Goal: Transaction & Acquisition: Purchase product/service

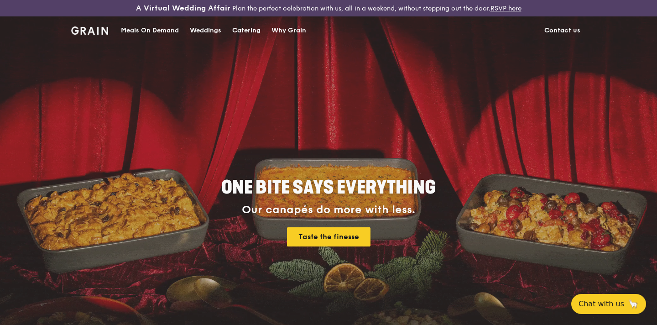
click at [245, 30] on div "Weddings by [PERSON_NAME] presents Plan the perfect celebration with us, all in…" at bounding box center [328, 162] width 657 height 325
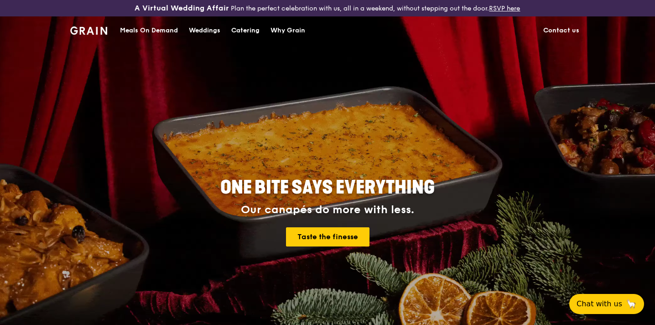
click at [245, 30] on div "Catering" at bounding box center [245, 30] width 28 height 27
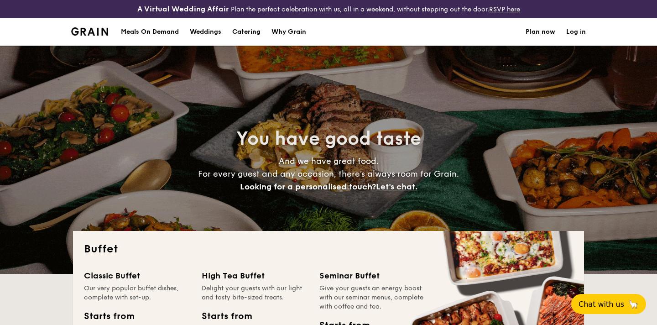
select select
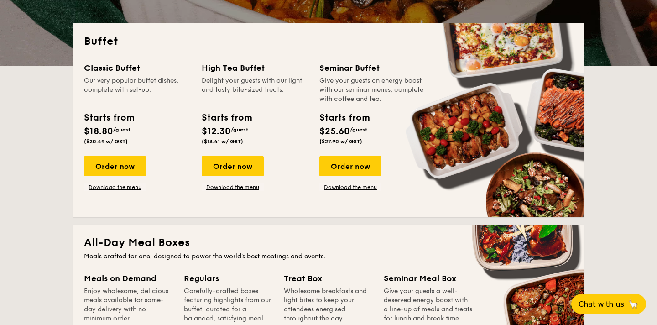
click at [120, 155] on div "Classic Buffet Our very popular buffet dishes, complete with set-up. Starts fro…" at bounding box center [143, 126] width 118 height 129
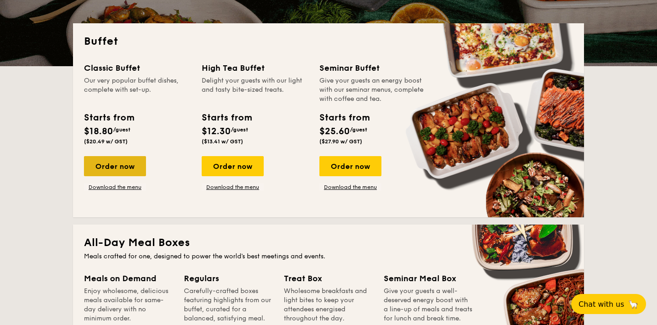
click at [127, 166] on div "Order now" at bounding box center [115, 166] width 62 height 20
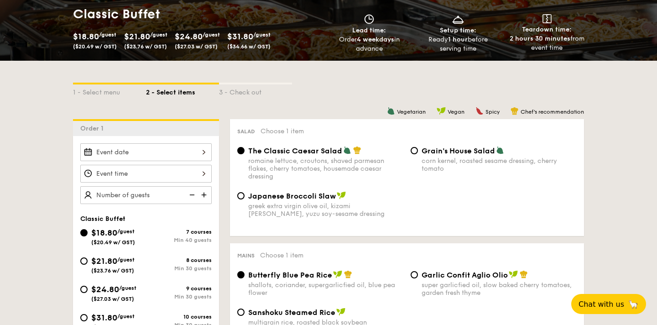
scroll to position [207, 0]
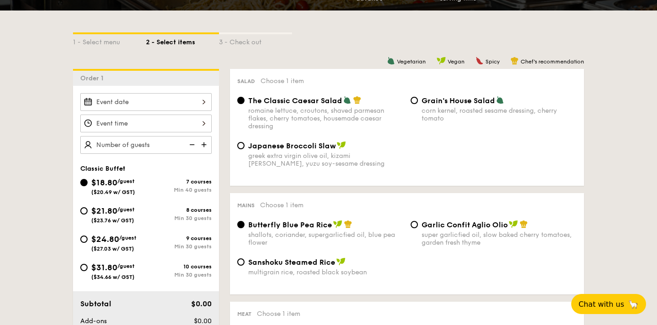
click at [128, 239] on span "/guest" at bounding box center [127, 237] width 17 height 6
click at [88, 239] on input "$24.80 /guest ($27.03 w/ GST) 9 courses Min 30 guests" at bounding box center [83, 238] width 7 height 7
radio input "true"
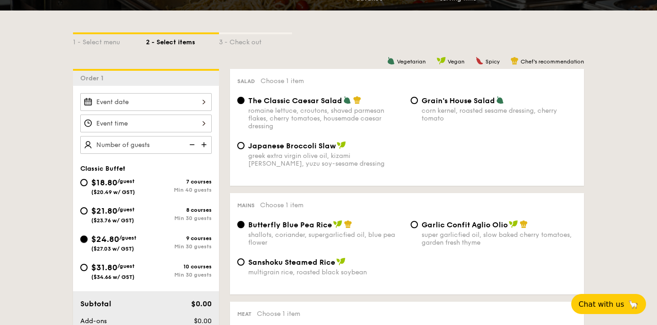
radio input "true"
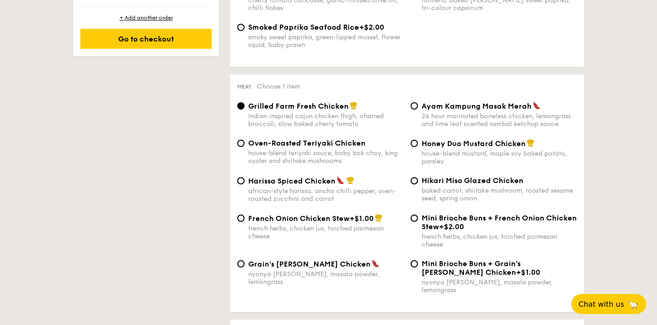
scroll to position [638, 0]
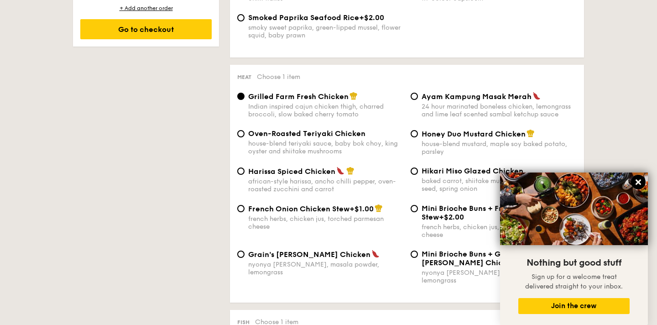
click at [638, 179] on icon at bounding box center [638, 182] width 8 height 8
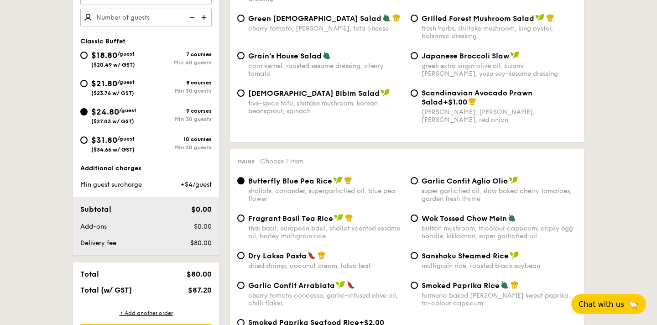
scroll to position [263, 0]
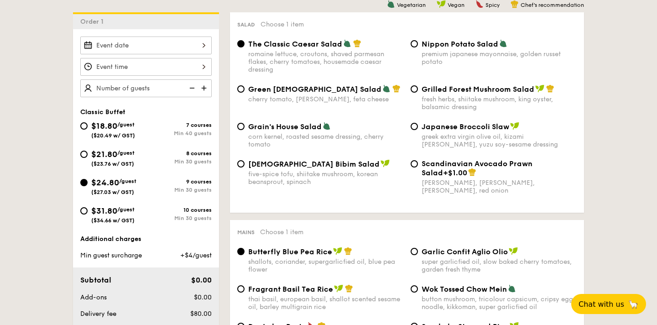
click at [122, 151] on span "/guest" at bounding box center [125, 153] width 17 height 6
click at [88, 151] on input "$21.80 /guest ($23.76 w/ GST) 8 courses Min 30 guests" at bounding box center [83, 153] width 7 height 7
radio input "true"
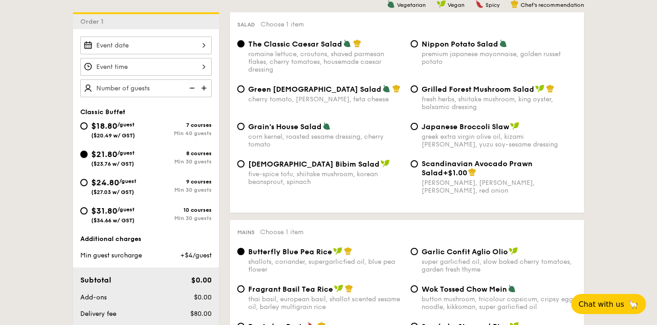
radio input "true"
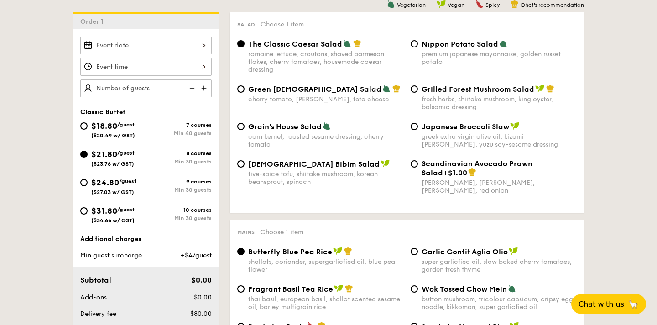
click at [446, 93] on span "Grilled Forest Mushroom Salad" at bounding box center [477, 89] width 113 height 9
click at [418, 93] on input "Grilled Forest Mushroom Salad fresh herbs, shiitake mushroom, king oyster, bals…" at bounding box center [413, 88] width 7 height 7
radio input "true"
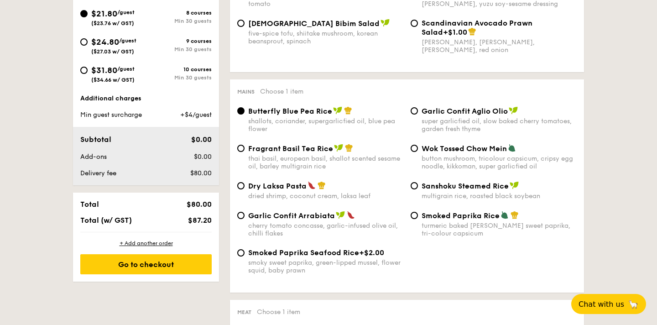
click at [461, 200] on div "multigrain rice, roasted black soybean" at bounding box center [498, 196] width 155 height 8
click at [418, 189] on input "Sanshoku Steamed Rice multigrain rice, roasted black soybean" at bounding box center [413, 185] width 7 height 7
radio input "true"
click at [288, 197] on div "dried shrimp, coconut cream, laksa leaf" at bounding box center [325, 196] width 155 height 8
click at [244, 189] on input "Dry Laksa Pasta dried shrimp, coconut cream, laksa leaf" at bounding box center [240, 185] width 7 height 7
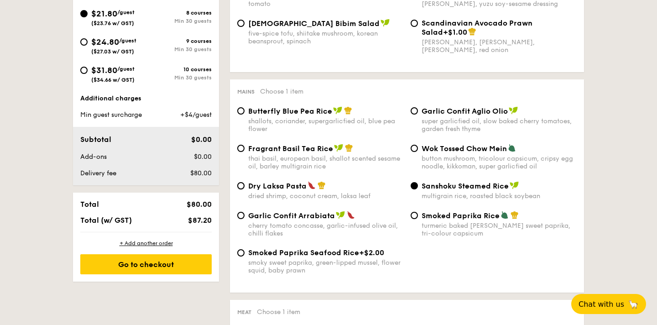
radio input "true"
click at [446, 166] on div "button mushroom, tricolour capsicum, cripsy egg noodle, kikkoman, super garlicf…" at bounding box center [498, 163] width 155 height 16
click at [418, 152] on input "Wok Tossed Chow Mein button mushroom, tricolour capsicum, cripsy egg noodle, ki…" at bounding box center [413, 148] width 7 height 7
radio input "true"
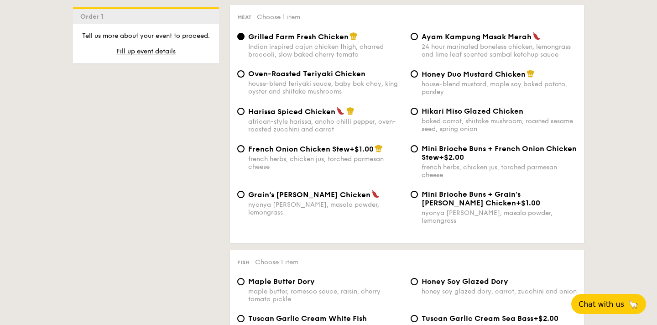
scroll to position [699, 0]
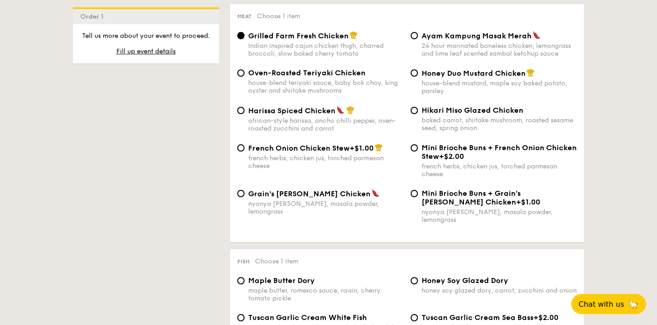
click at [429, 93] on div "house-blend mustard, maple soy baked potato, parsley" at bounding box center [498, 87] width 155 height 16
click at [418, 77] on input "Honey Duo Mustard Chicken house-blend mustard, maple soy baked potato, parsley" at bounding box center [413, 72] width 7 height 7
radio input "true"
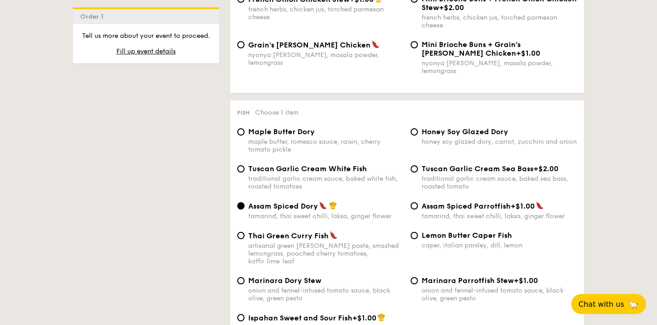
scroll to position [862, 0]
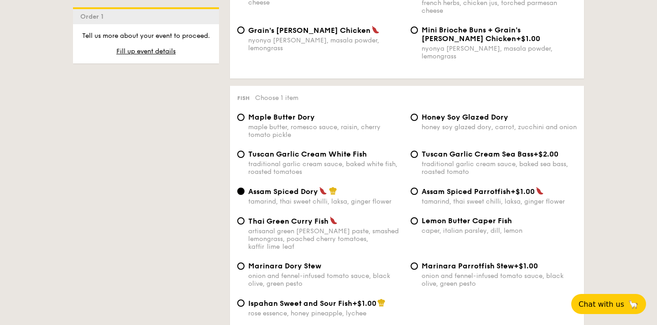
click at [346, 152] on span "Tuscan Garlic Cream White Fish" at bounding box center [307, 154] width 119 height 9
click at [244, 152] on input "Tuscan Garlic Cream White Fish traditional garlic cream sauce, baked white fish…" at bounding box center [240, 153] width 7 height 7
radio input "true"
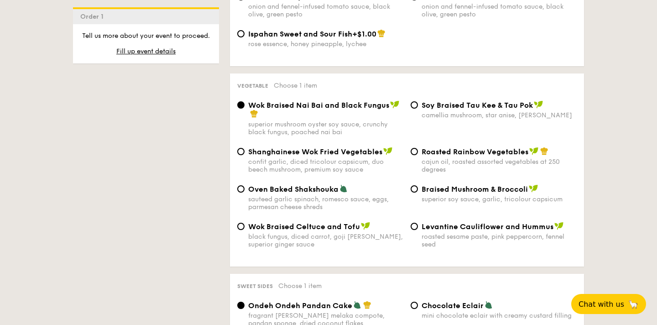
scroll to position [1145, 0]
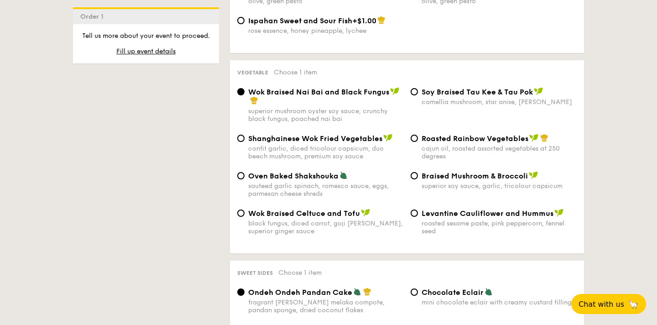
click at [295, 186] on div "sauteed garlic spinach, romesco sauce, eggs, parmesan cheese shreds" at bounding box center [325, 190] width 155 height 16
click at [244, 179] on input "Oven Baked Shakshouka sauteed garlic spinach, romesco sauce, eggs, parmesan che…" at bounding box center [240, 175] width 7 height 7
radio input "true"
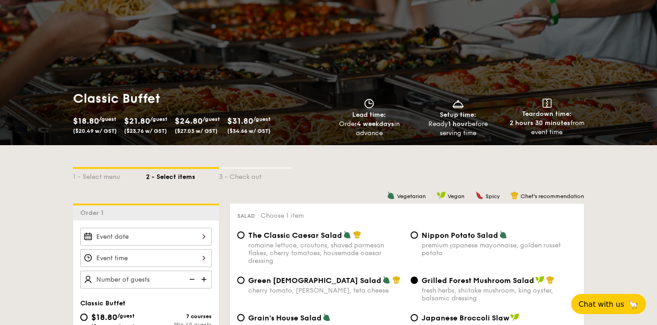
scroll to position [257, 0]
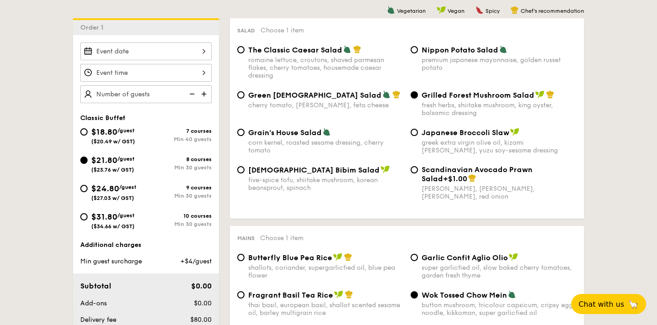
click at [111, 191] on span "$24.80" at bounding box center [105, 188] width 28 height 10
click at [88, 191] on input "$24.80 /guest ($27.03 w/ GST) 9 courses Min 30 guests" at bounding box center [83, 188] width 7 height 7
radio input "true"
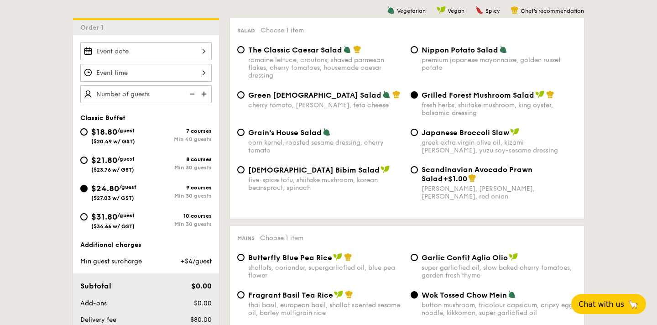
radio input "true"
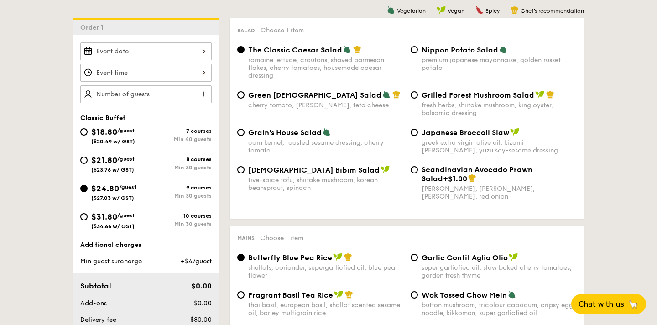
click at [433, 107] on div "fresh herbs, shiitake mushroom, king oyster, balsamic dressing" at bounding box center [498, 109] width 155 height 16
click at [418, 99] on input "Grilled Forest Mushroom Salad fresh herbs, shiitake mushroom, king oyster, bals…" at bounding box center [413, 94] width 7 height 7
radio input "true"
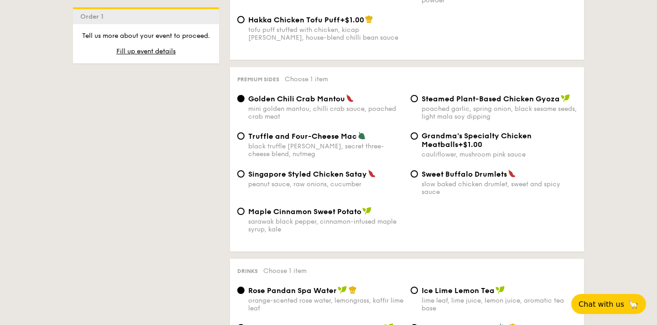
scroll to position [1760, 0]
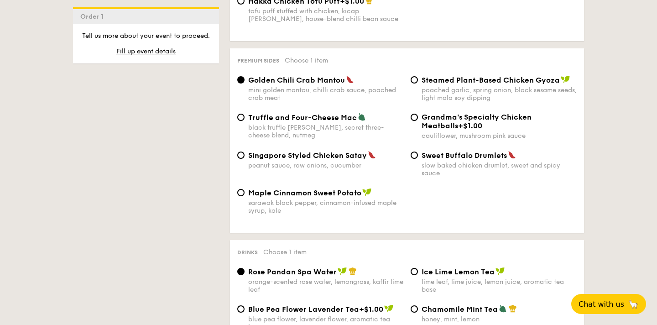
click at [468, 89] on div "poached garlic, spring onion, black sesame seeds, light mala soy dipping" at bounding box center [498, 94] width 155 height 16
click at [418, 83] on input "Steamed Plant-Based Chicken Gyoza poached garlic, spring onion, black sesame se…" at bounding box center [413, 79] width 7 height 7
radio input "true"
click at [314, 126] on div "black truffle pate, brie, secret three-cheese blend, nutmeg" at bounding box center [325, 132] width 155 height 16
click at [244, 121] on input "Truffle and Four-Cheese Mac black truffle pate, brie, secret three-cheese blend…" at bounding box center [240, 117] width 7 height 7
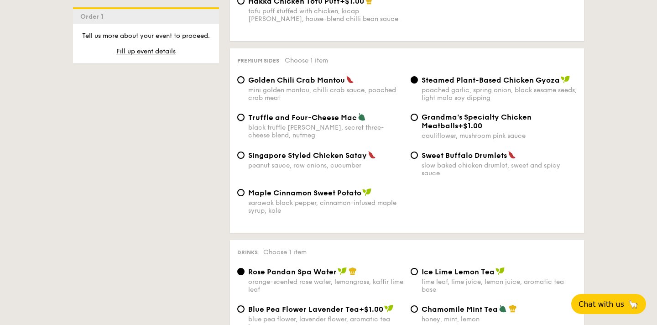
radio input "true"
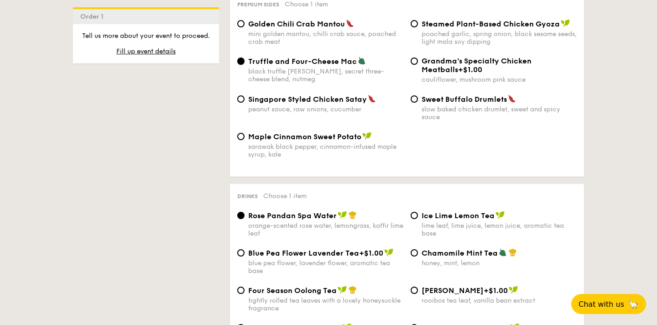
scroll to position [1993, 0]
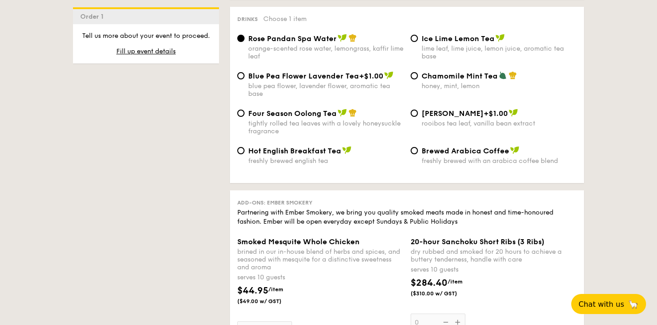
click at [332, 194] on div "Add-ons: Ember Smokery Partnering with Ember Smokery, we bring you quality smok…" at bounding box center [407, 326] width 354 height 273
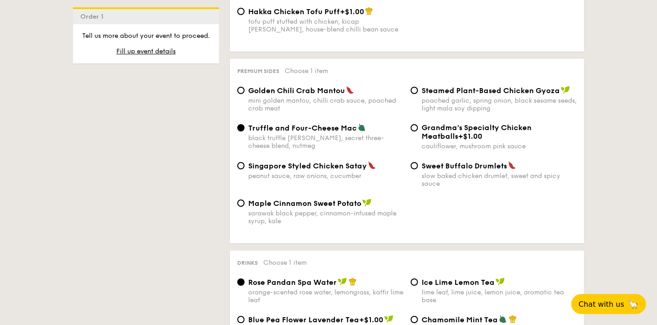
scroll to position [1745, 0]
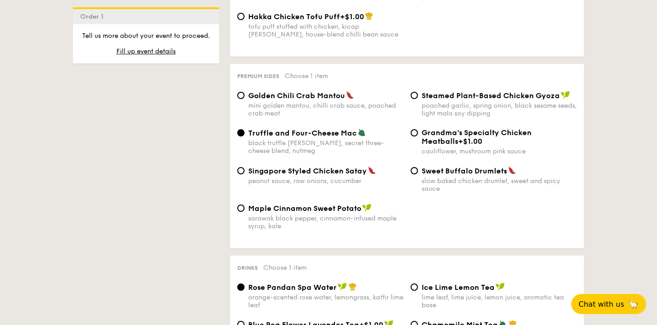
click at [359, 220] on div "sarawak black pepper, cinnamon-infused maple syrup, kale" at bounding box center [325, 222] width 155 height 16
click at [244, 212] on input "Maple Cinnamon Sweet Potato sarawak black pepper, cinnamon-infused maple syrup,…" at bounding box center [240, 207] width 7 height 7
radio input "true"
click at [343, 177] on div "peanut sauce, raw onions, cucumber" at bounding box center [325, 181] width 155 height 8
click at [244, 174] on input "Singapore Styled Chicken Satay peanut sauce, raw onions, cucumber" at bounding box center [240, 170] width 7 height 7
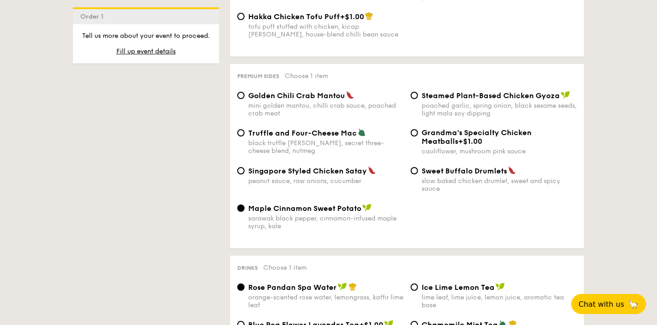
radio input "true"
click at [332, 136] on span "Truffle and Four-Cheese Mac" at bounding box center [302, 133] width 109 height 9
click at [244, 136] on input "Truffle and Four-Cheese Mac black truffle pate, brie, secret three-cheese blend…" at bounding box center [240, 132] width 7 height 7
radio input "true"
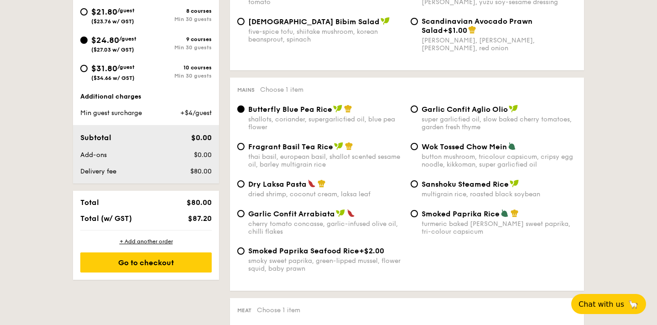
scroll to position [433, 0]
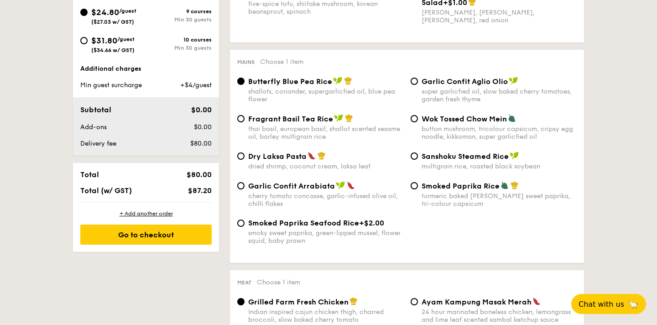
click at [311, 138] on div "thai basil, european basil, shallot scented sesame oil, barley multigrain rice" at bounding box center [325, 133] width 155 height 16
click at [244, 122] on input "Fragrant Basil Tea Rice thai basil, european basil, shallot scented sesame oil,…" at bounding box center [240, 118] width 7 height 7
radio input "true"
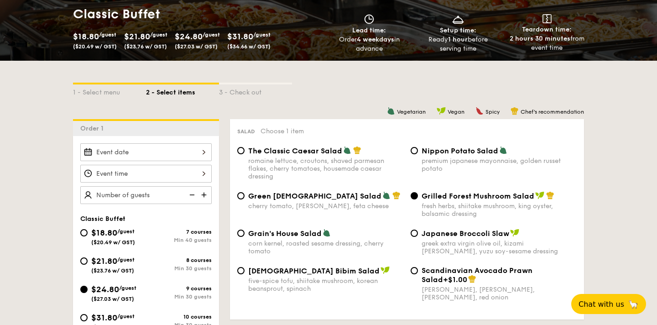
scroll to position [167, 0]
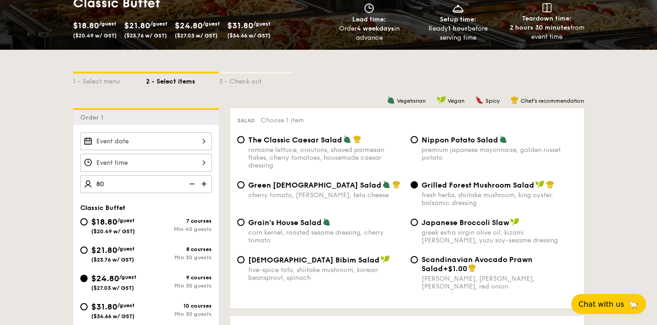
type input "80 guests"
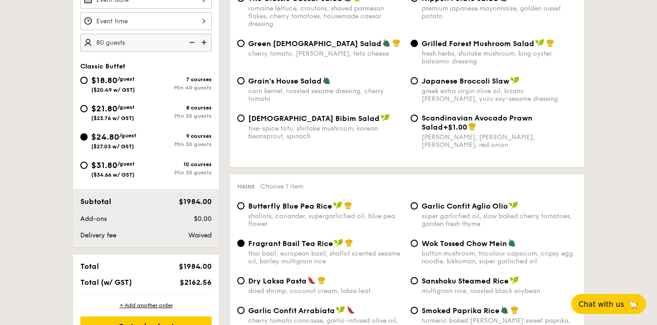
scroll to position [301, 0]
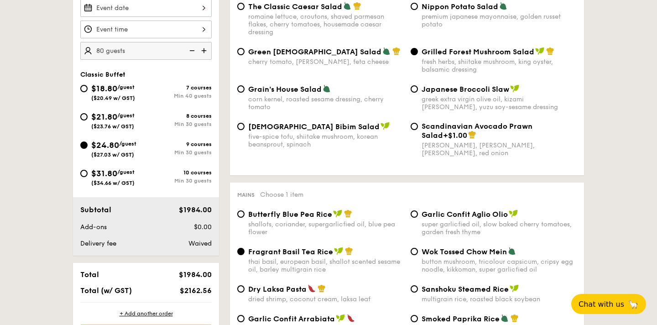
click at [95, 122] on div "$21.80 /guest ($23.76 w/ GST)" at bounding box center [112, 119] width 43 height 19
click at [88, 120] on input "$21.80 /guest ($23.76 w/ GST) 8 courses Min 30 guests" at bounding box center [83, 116] width 7 height 7
radio input "true"
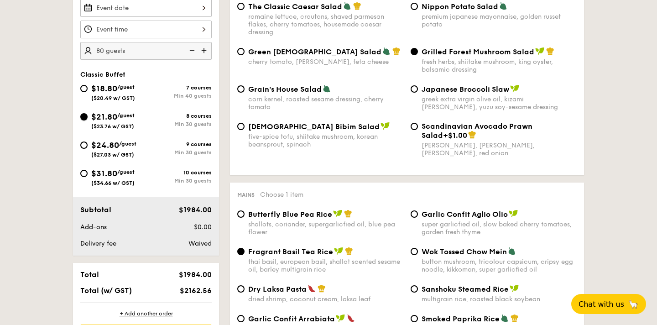
radio input "true"
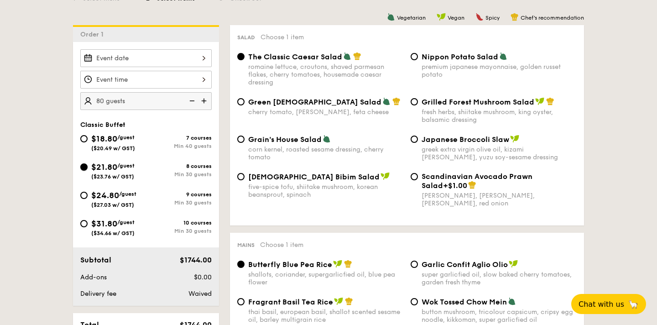
scroll to position [249, 0]
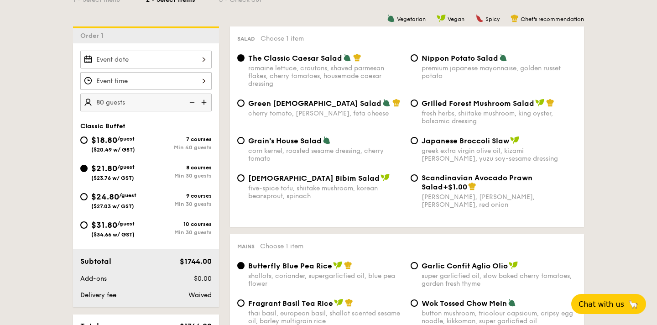
click at [449, 159] on div "greek extra virgin olive oil, kizami nori, ginger, yuzu soy-sesame dressing" at bounding box center [498, 155] width 155 height 16
click at [418, 144] on input "Japanese Broccoli Slaw greek extra virgin olive oil, kizami nori, ginger, yuzu …" at bounding box center [413, 140] width 7 height 7
radio input "true"
click at [438, 104] on span "Grilled Forest Mushroom Salad" at bounding box center [477, 103] width 113 height 9
click at [418, 104] on input "Grilled Forest Mushroom Salad fresh herbs, shiitake mushroom, king oyster, bals…" at bounding box center [413, 102] width 7 height 7
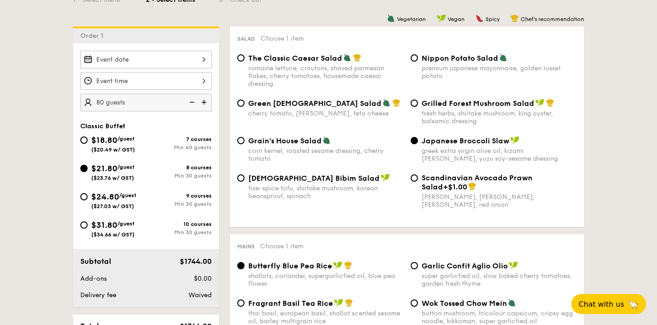
radio input "true"
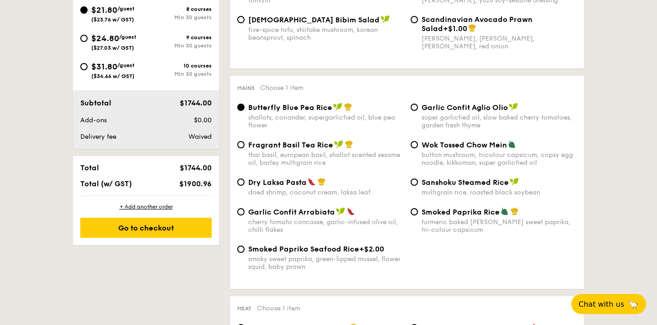
scroll to position [442, 0]
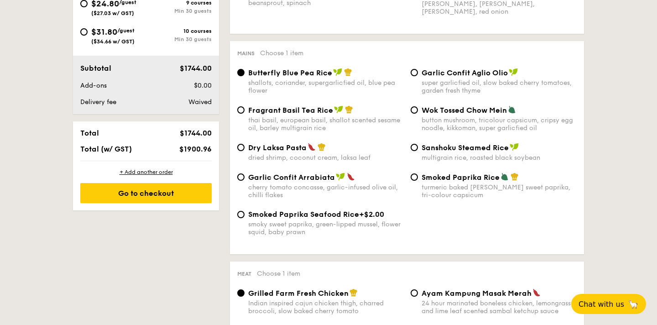
click at [299, 127] on div "thai basil, european basil, shallot scented sesame oil, barley multigrain rice" at bounding box center [325, 124] width 155 height 16
click at [244, 114] on input "Fragrant Basil Tea Rice thai basil, european basil, shallot scented sesame oil,…" at bounding box center [240, 109] width 7 height 7
radio input "true"
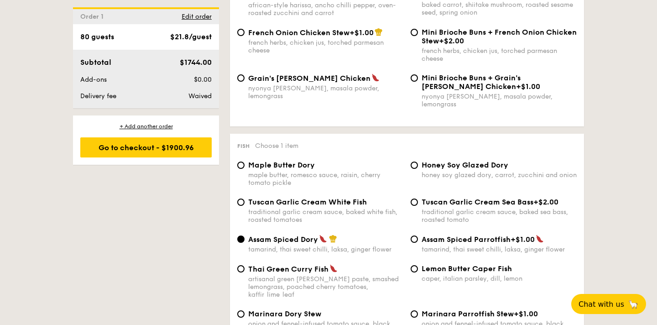
scroll to position [821, 0]
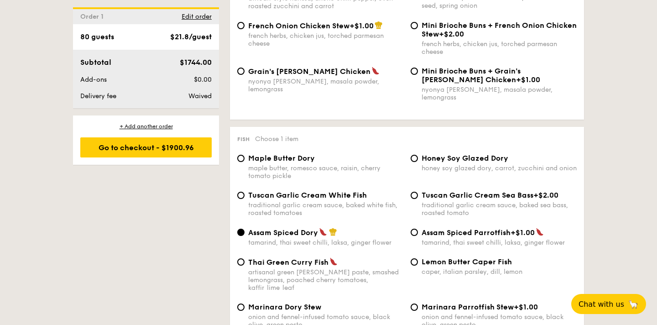
click at [274, 202] on div "traditional garlic cream sauce, baked white fish, roasted tomatoes" at bounding box center [325, 209] width 155 height 16
click at [244, 199] on input "Tuscan Garlic Cream White Fish traditional garlic cream sauce, baked white fish…" at bounding box center [240, 195] width 7 height 7
radio input "true"
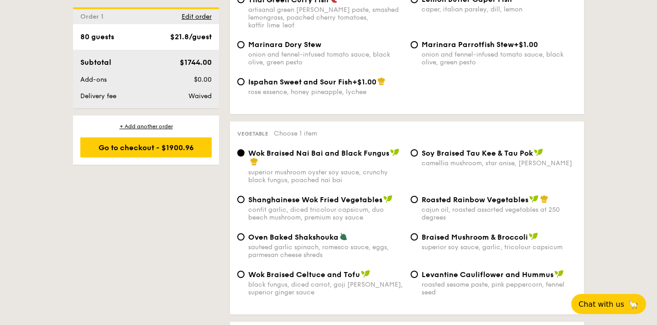
scroll to position [1094, 0]
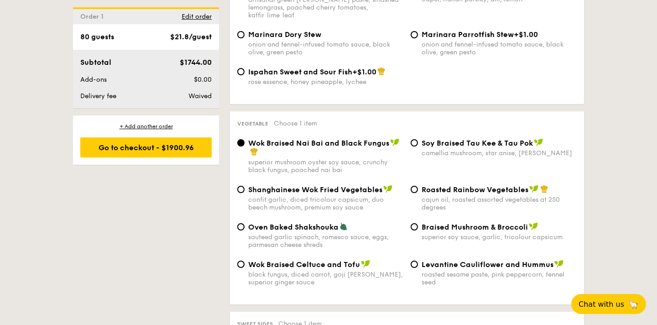
click at [328, 241] on div "sauteed garlic spinach, romesco sauce, eggs, parmesan cheese shreds" at bounding box center [325, 241] width 155 height 16
click at [244, 230] on input "Oven Baked Shakshouka sauteed garlic spinach, romesco sauce, eggs, parmesan che…" at bounding box center [240, 226] width 7 height 7
radio input "true"
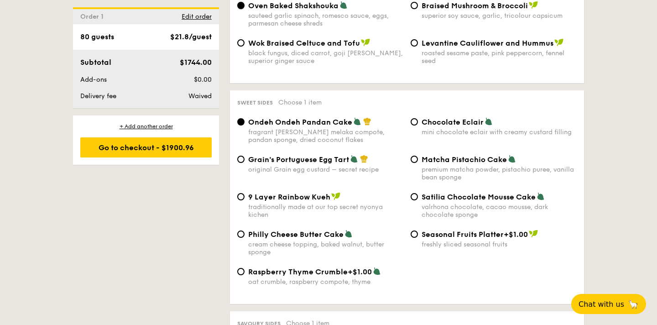
scroll to position [1321, 0]
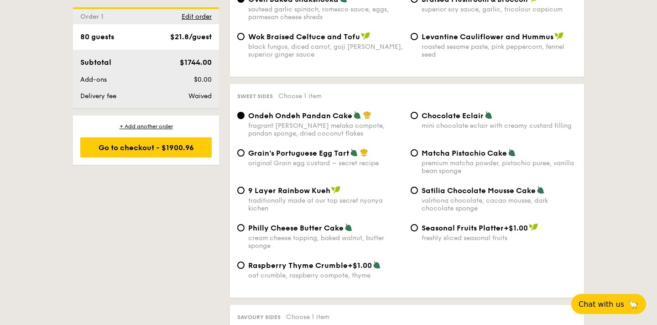
click at [426, 159] on div "premium matcha powder, pistachio puree, vanilla bean sponge" at bounding box center [498, 167] width 155 height 16
click at [418, 156] on input "Matcha Pistachio Cake premium matcha powder, pistachio puree, vanilla bean spon…" at bounding box center [413, 152] width 7 height 7
radio input "true"
click at [444, 122] on div "mini chocolate eclair with creamy custard filling" at bounding box center [498, 126] width 155 height 8
click at [418, 118] on input "Chocolate Eclair mini chocolate eclair with creamy custard filling" at bounding box center [413, 115] width 7 height 7
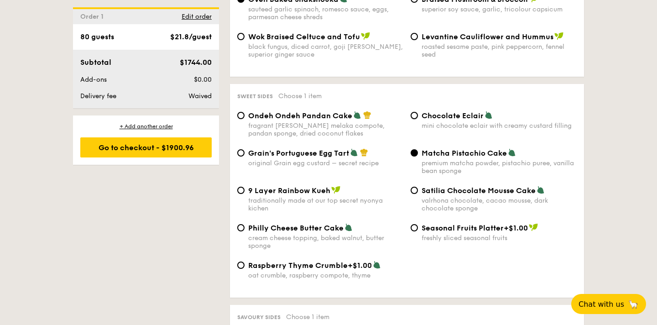
radio input "true"
click at [428, 201] on div "valrhona chocolate, cacao mousse, dark chocolate sponge" at bounding box center [498, 205] width 155 height 16
click at [418, 194] on input "Satilia Chocolate Mousse Cake valrhona chocolate, cacao mousse, dark chocolate …" at bounding box center [413, 190] width 7 height 7
radio input "true"
click at [298, 203] on div "traditionally made at our top secret nyonya kichen" at bounding box center [325, 205] width 155 height 16
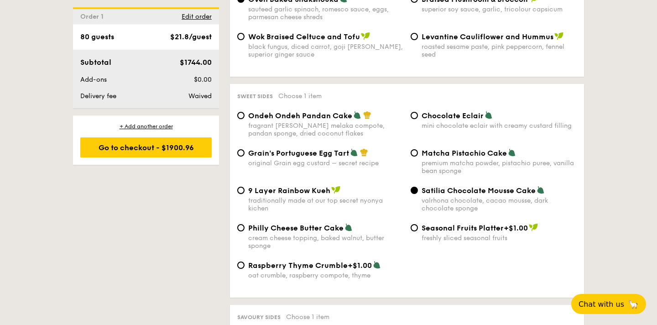
click at [244, 194] on input "9 Layer Rainbow Kueh traditionally made at our top secret nyonya kichen" at bounding box center [240, 190] width 7 height 7
radio input "true"
click at [288, 248] on div "Philly Cheese Butter Cake cream cheese topping, baked walnut, butter sponge Sea…" at bounding box center [406, 241] width 347 height 37
click at [293, 234] on div "cream cheese topping, baked walnut, butter sponge" at bounding box center [325, 242] width 155 height 16
click at [244, 231] on input "Philly Cheese Butter Cake cream cheese topping, baked walnut, butter sponge" at bounding box center [240, 227] width 7 height 7
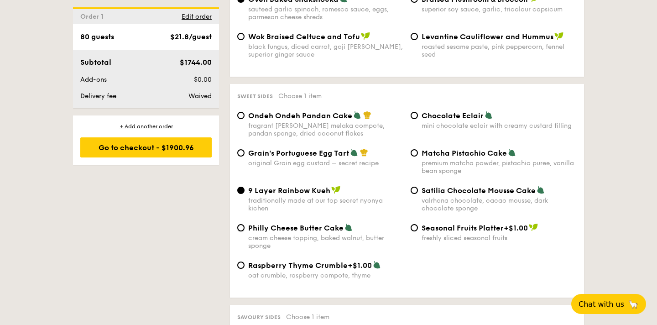
radio input "true"
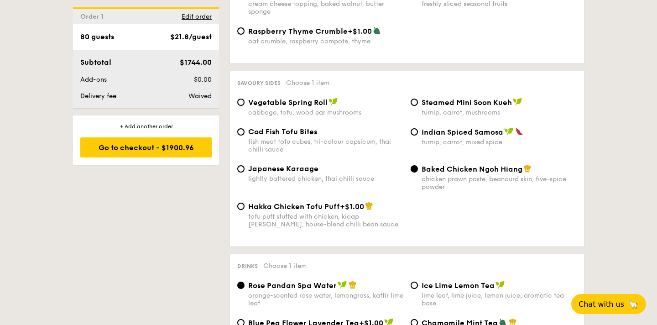
scroll to position [1558, 0]
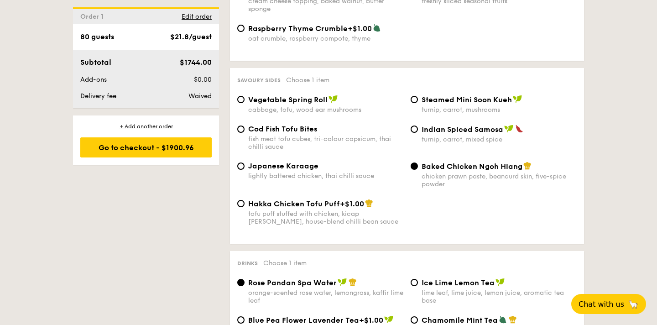
click at [315, 176] on div "lightly battered chicken, thai chilli sauce" at bounding box center [325, 176] width 155 height 8
click at [244, 170] on input "Japanese Karaage lightly battered chicken, thai chilli sauce" at bounding box center [240, 165] width 7 height 7
radio input "true"
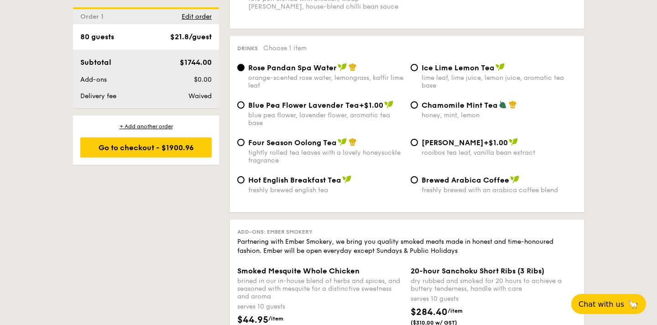
scroll to position [1825, 0]
